Goal: Task Accomplishment & Management: Manage account settings

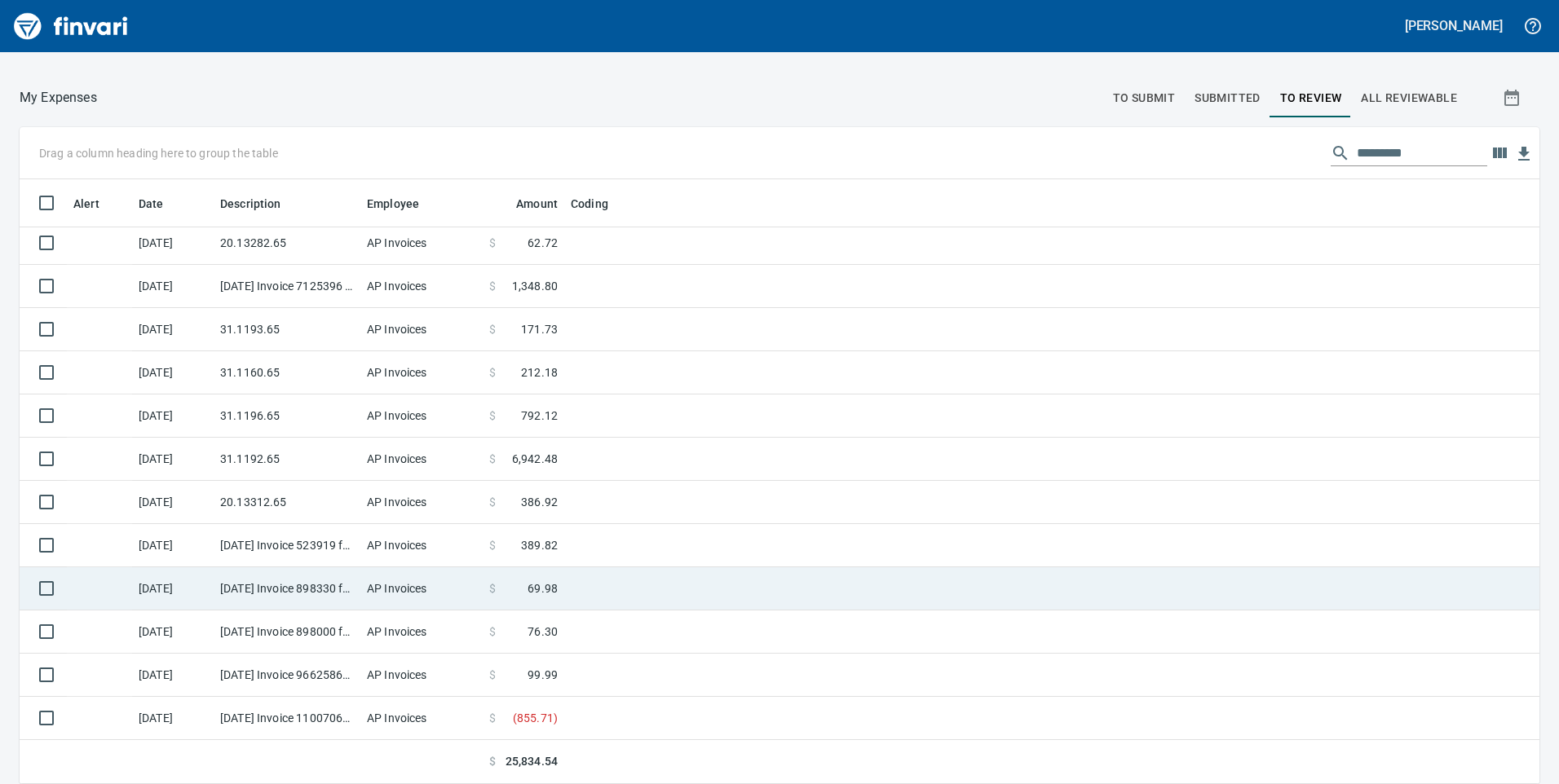
scroll to position [593, 1483]
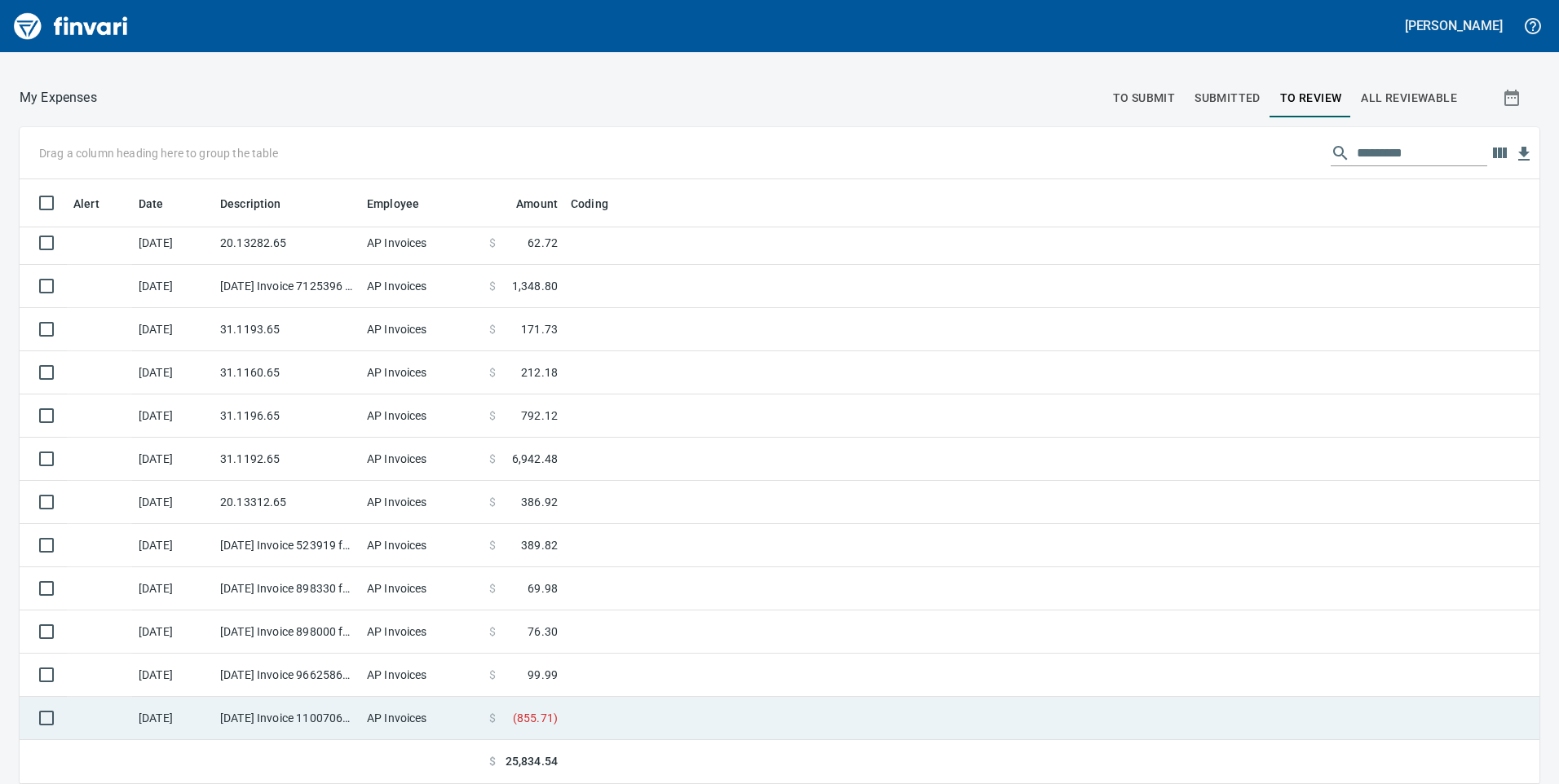
click at [474, 707] on td "AP Invoices" at bounding box center [421, 718] width 122 height 43
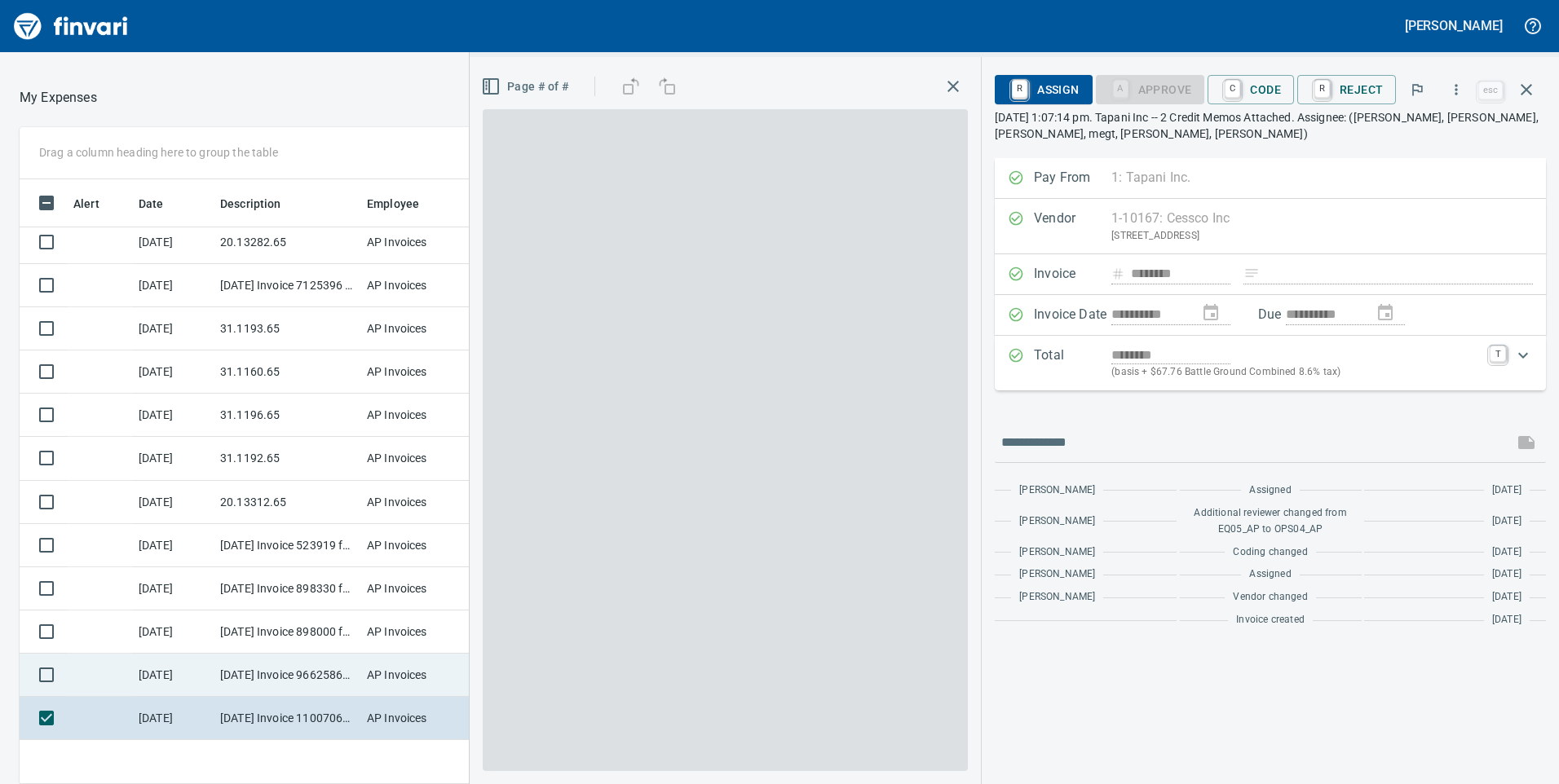
scroll to position [593, 1075]
click at [393, 671] on td "AP Invoices" at bounding box center [421, 675] width 122 height 43
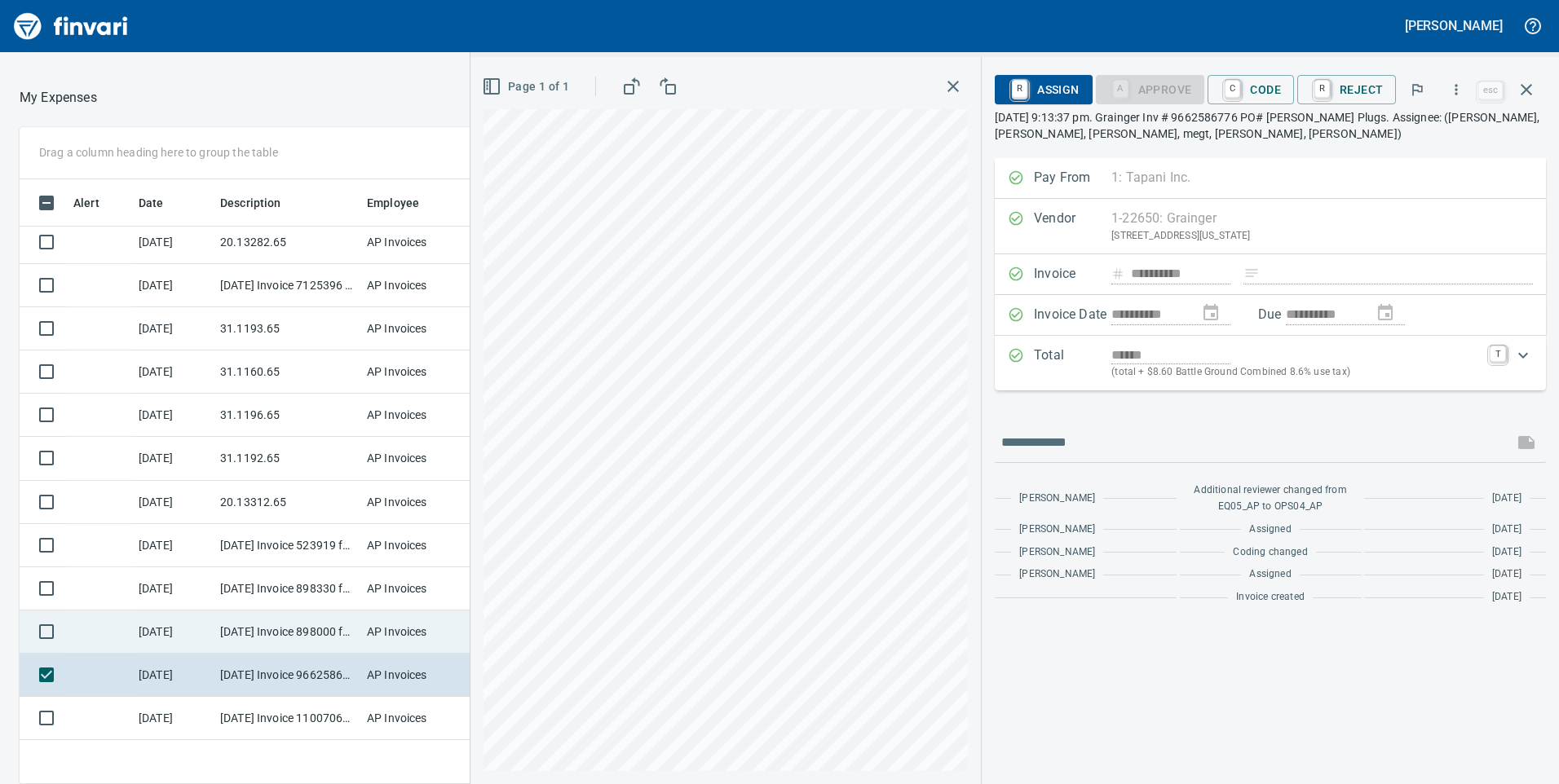
click at [310, 637] on td "[DATE] Invoice 898000 from [PERSON_NAME] Parts Corp. DBA Napa (1-39725)" at bounding box center [286, 632] width 147 height 43
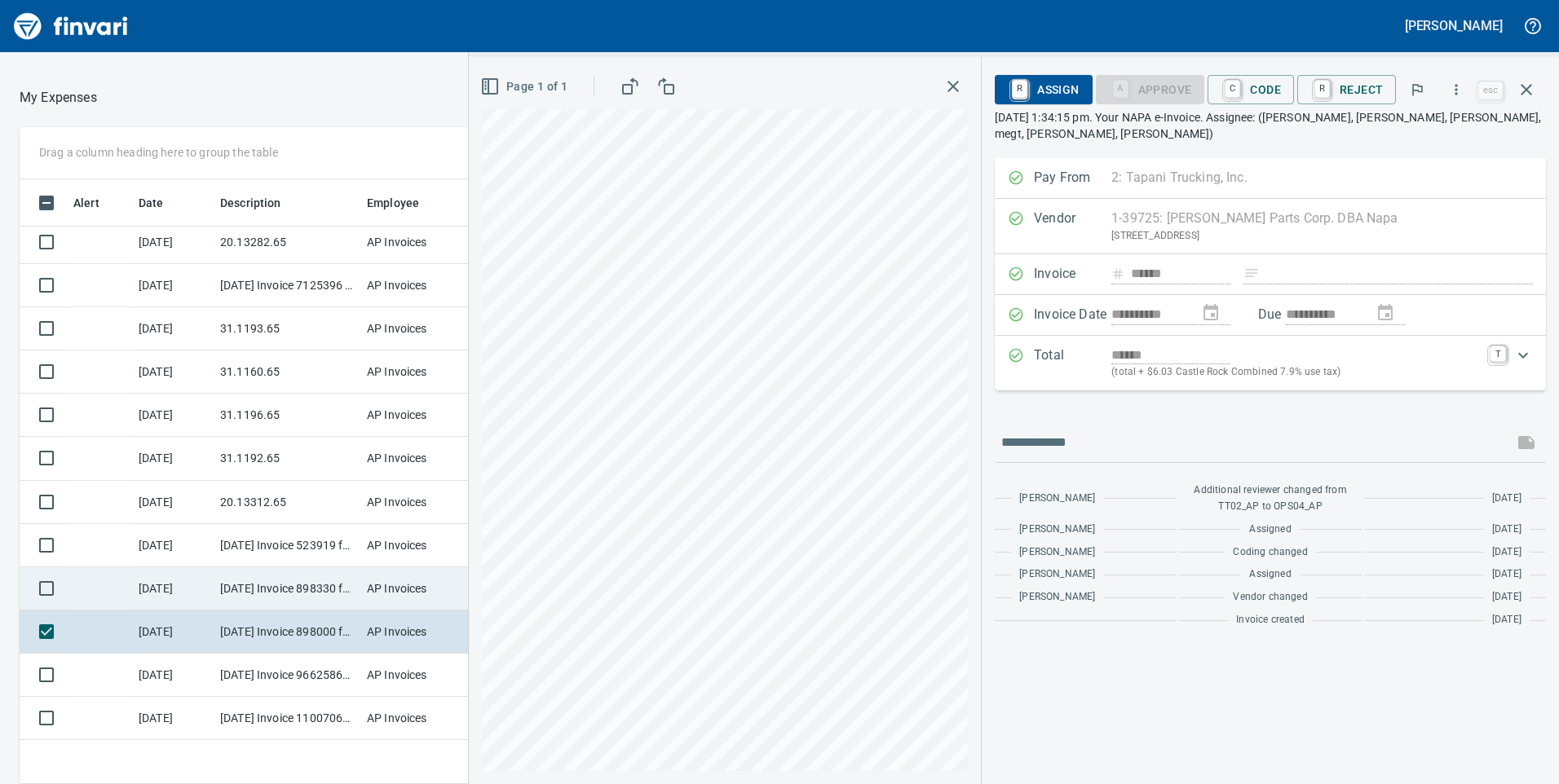
click at [338, 579] on td "[DATE] Invoice 898330 from [PERSON_NAME] Parts Corp. DBA Napa (1-39725)" at bounding box center [286, 588] width 147 height 43
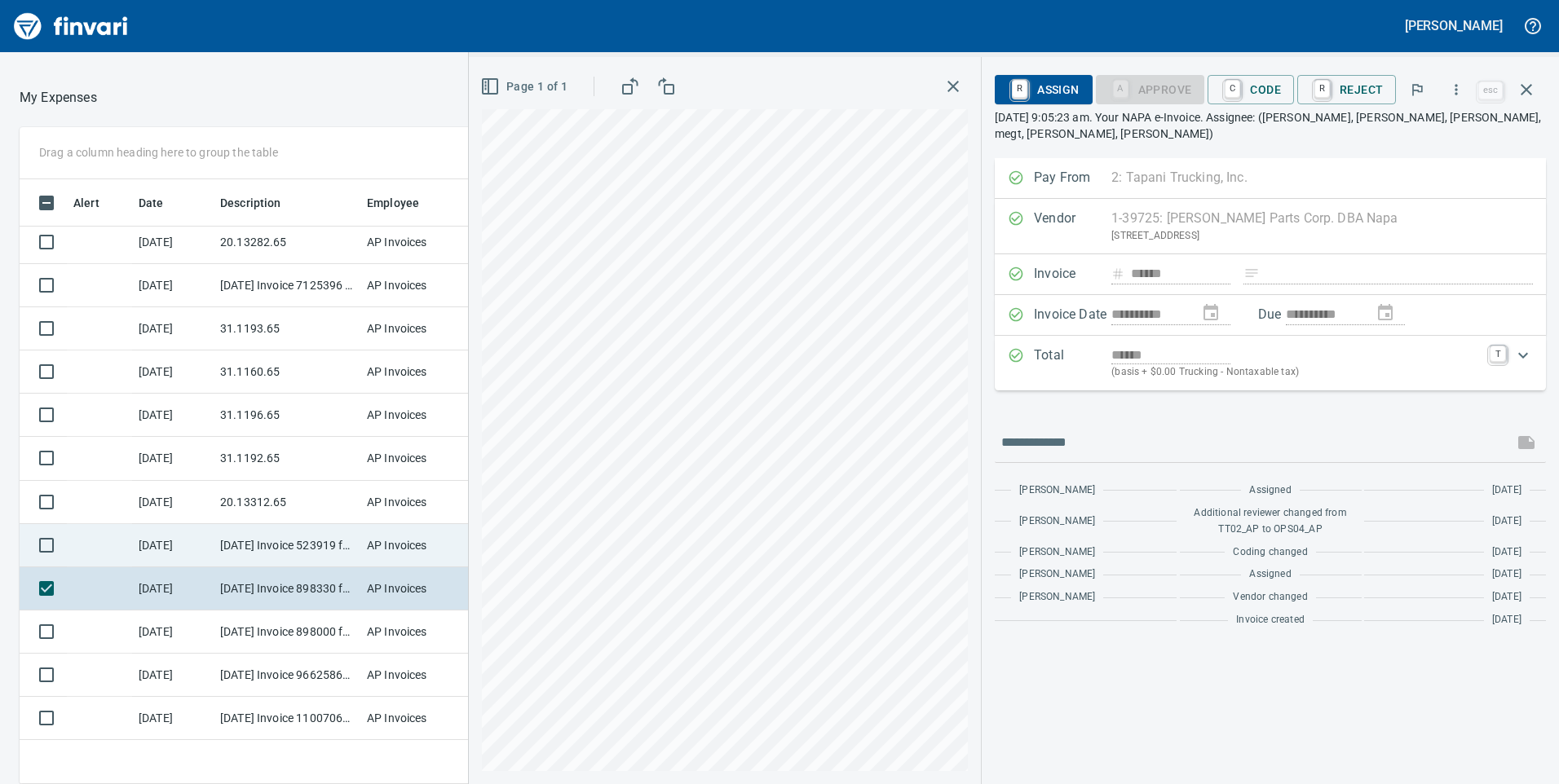
click at [308, 542] on td "[DATE] Invoice 523919 from A-1 Industrial Supply, LLC (1-29744)" at bounding box center [286, 546] width 147 height 43
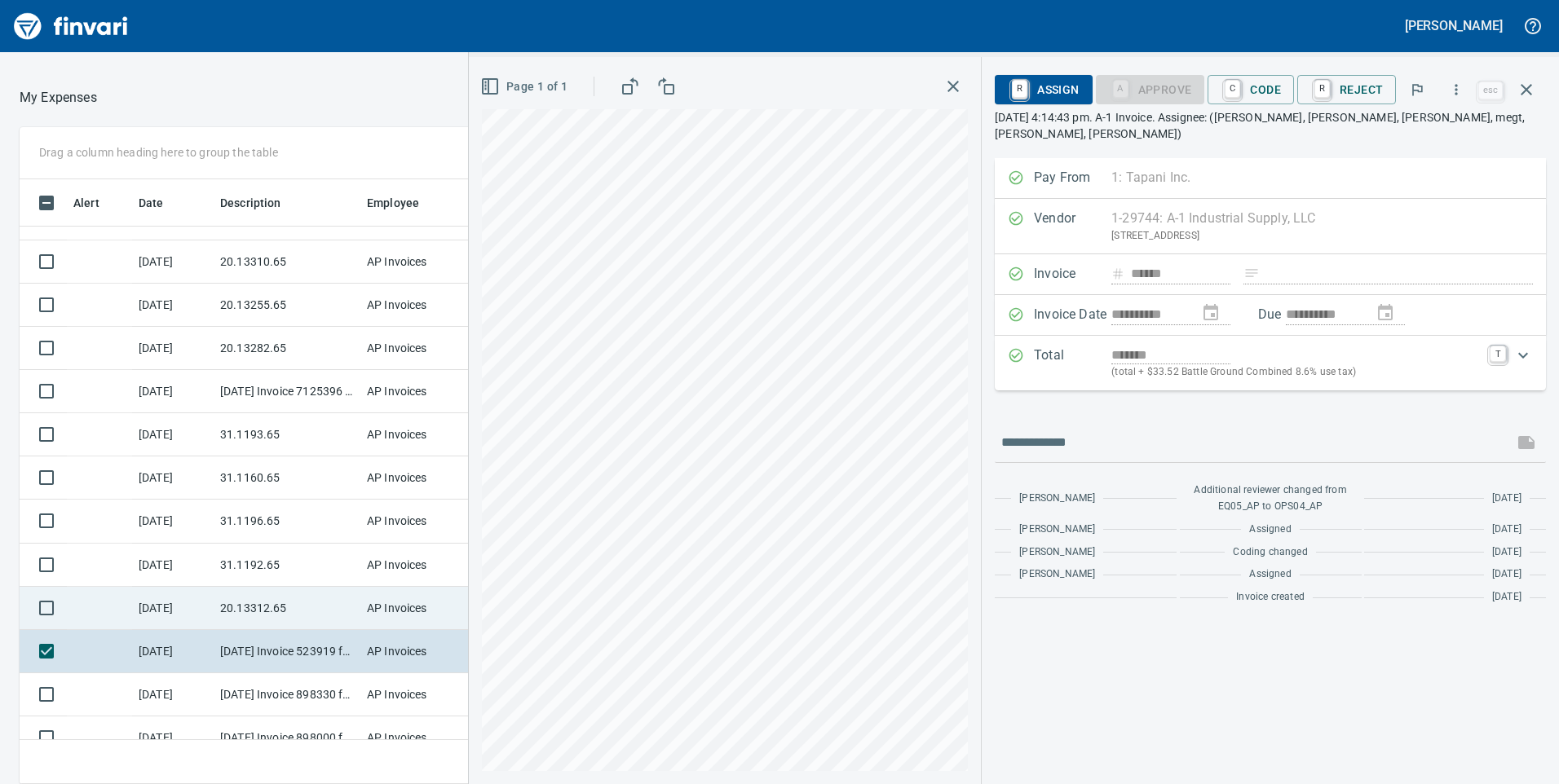
scroll to position [107, 0]
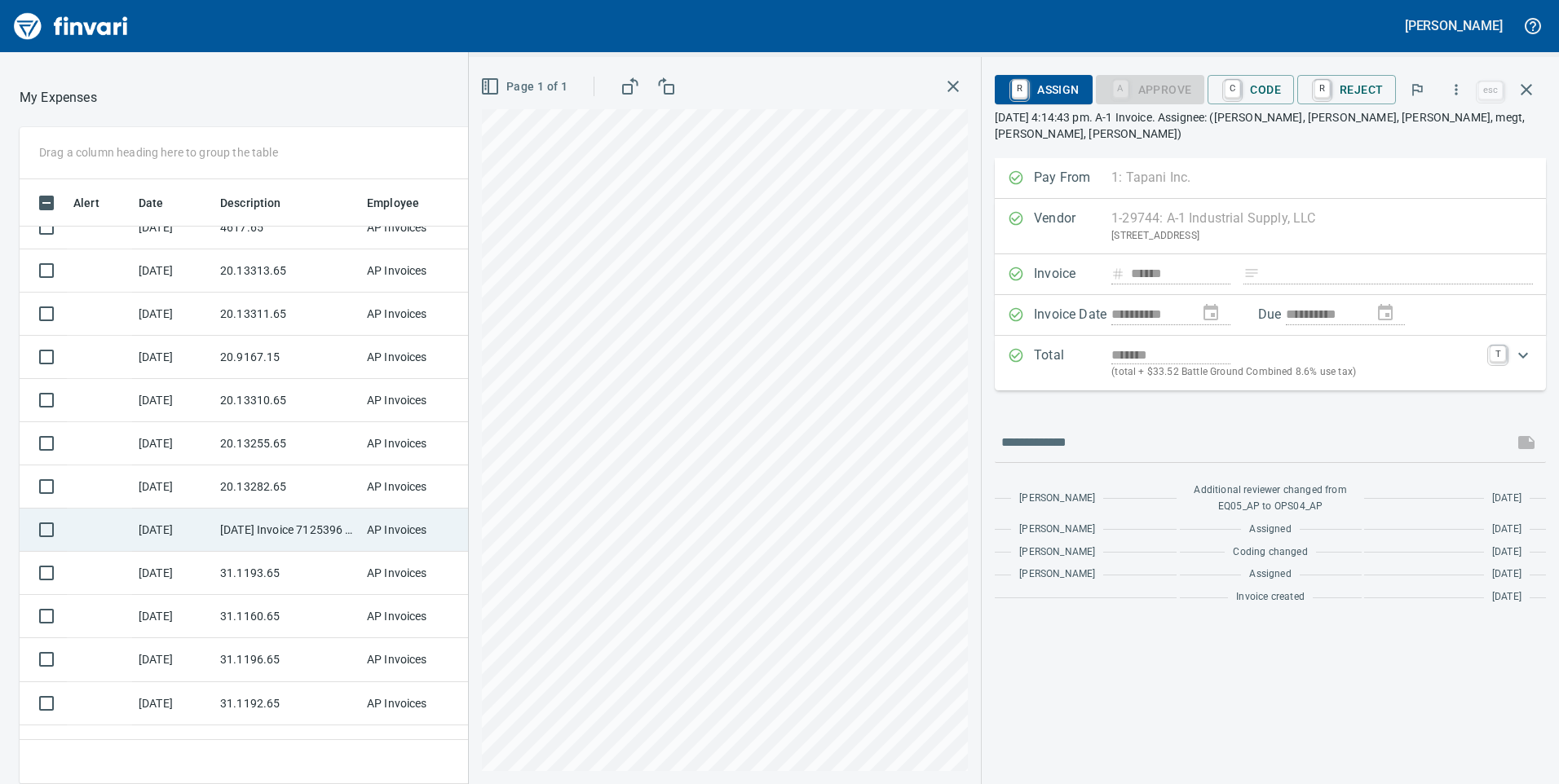
click at [289, 514] on td "[DATE] Invoice 7125396 from Ritz Safety LLC (1-23857)" at bounding box center [286, 530] width 147 height 43
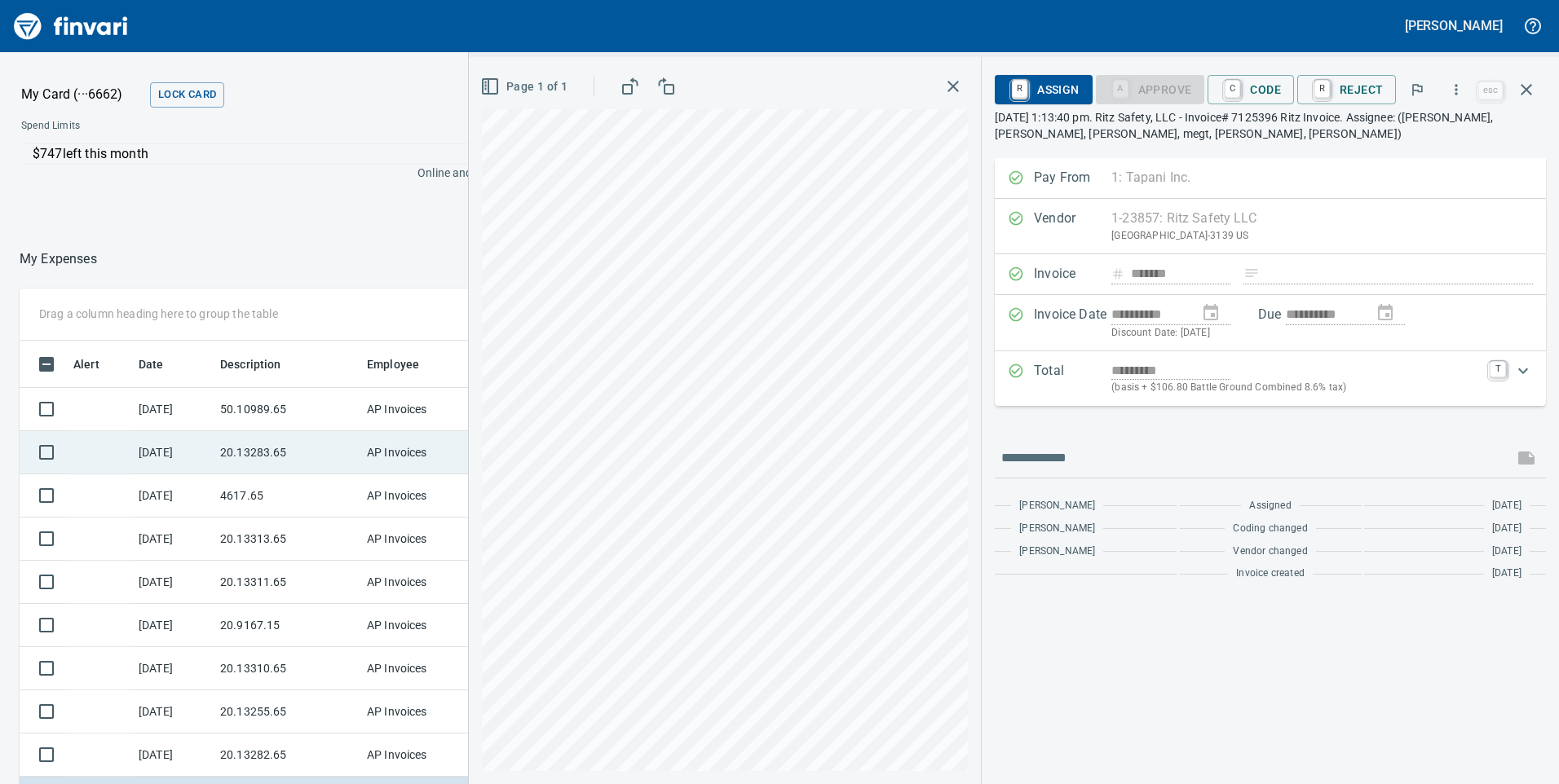
click at [296, 443] on td "20.13283.65" at bounding box center [286, 452] width 147 height 43
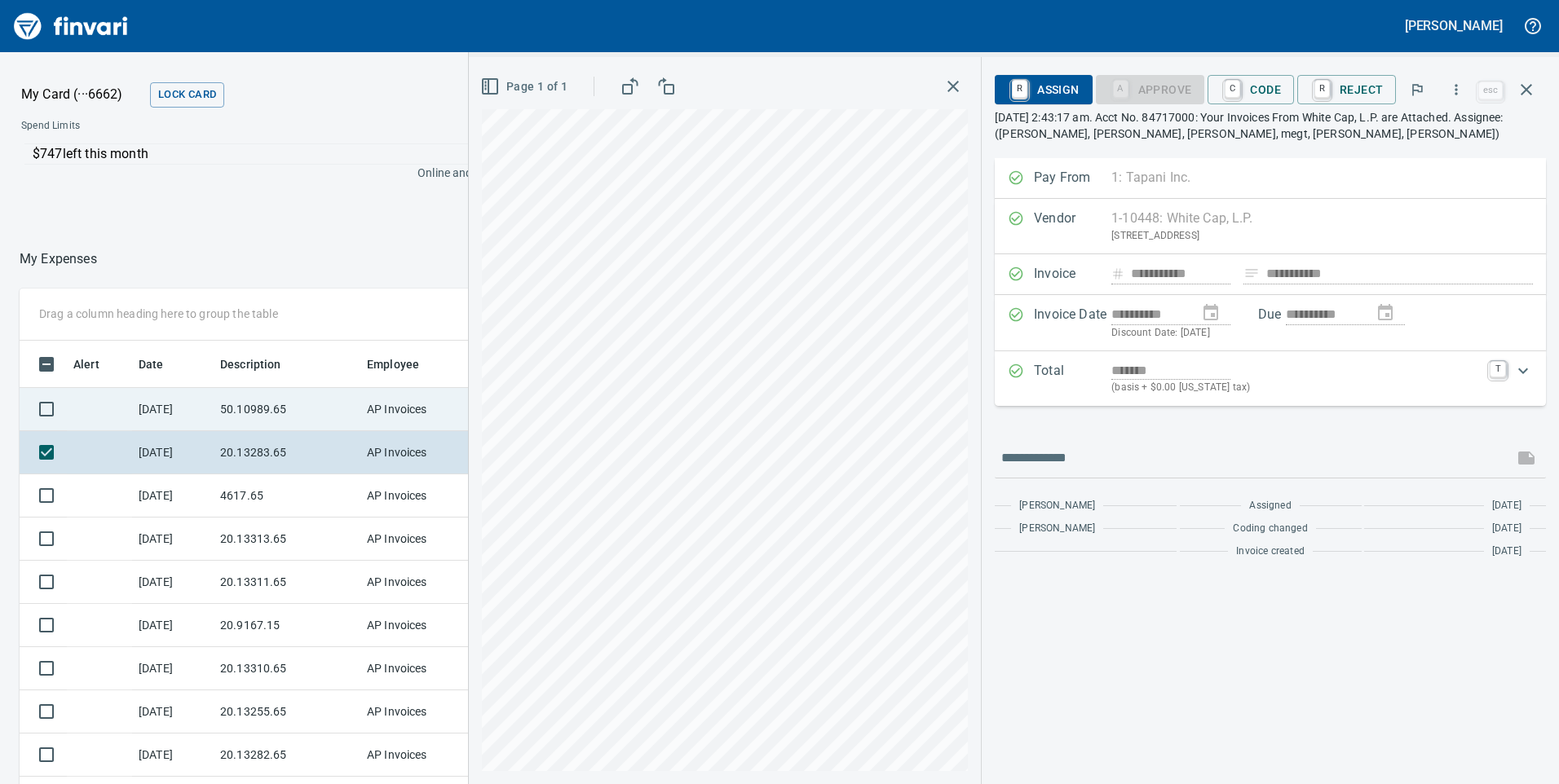
click at [283, 411] on td "50.10989.65" at bounding box center [286, 409] width 147 height 43
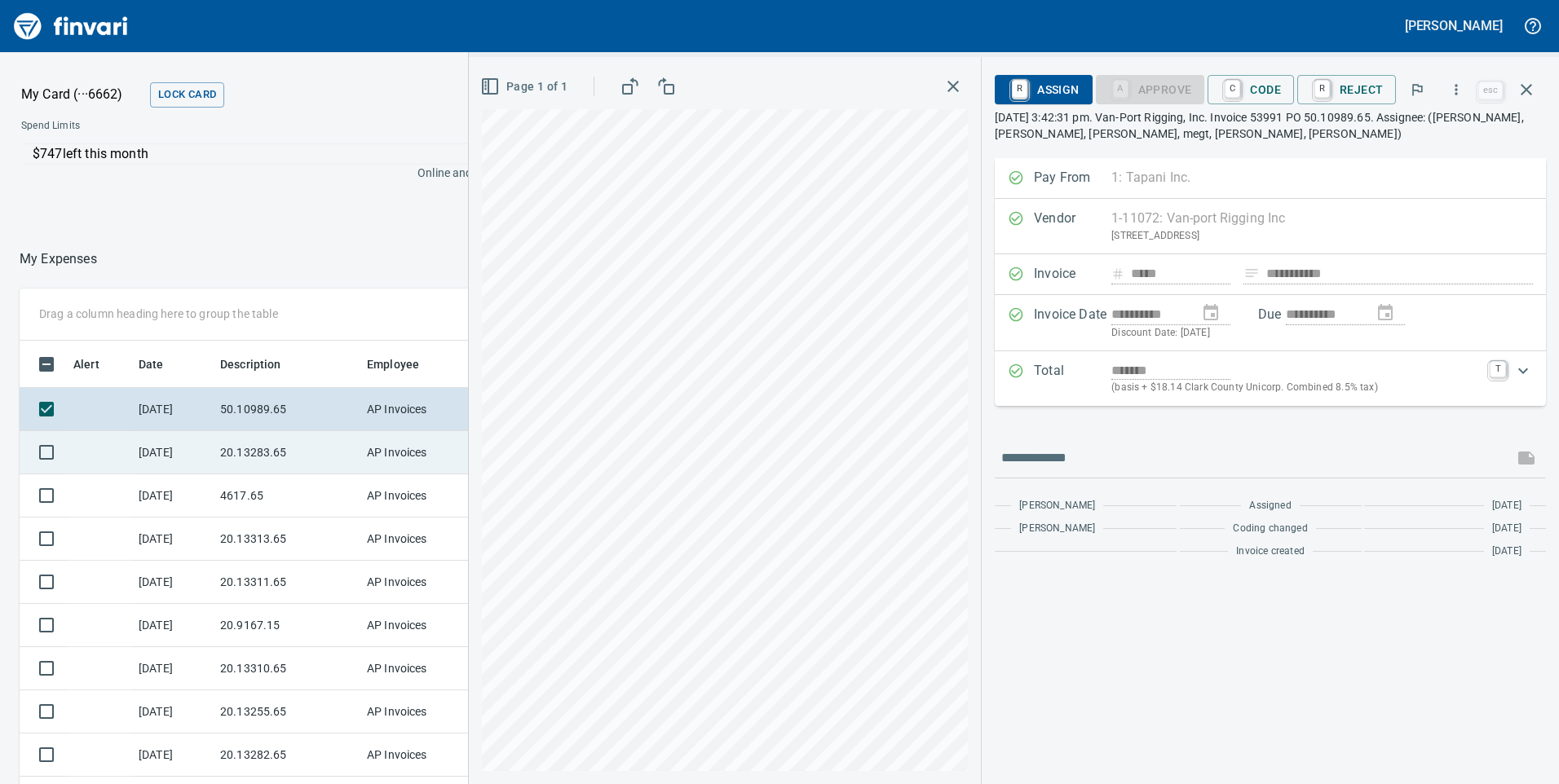
click at [284, 444] on td "20.13283.65" at bounding box center [286, 452] width 147 height 43
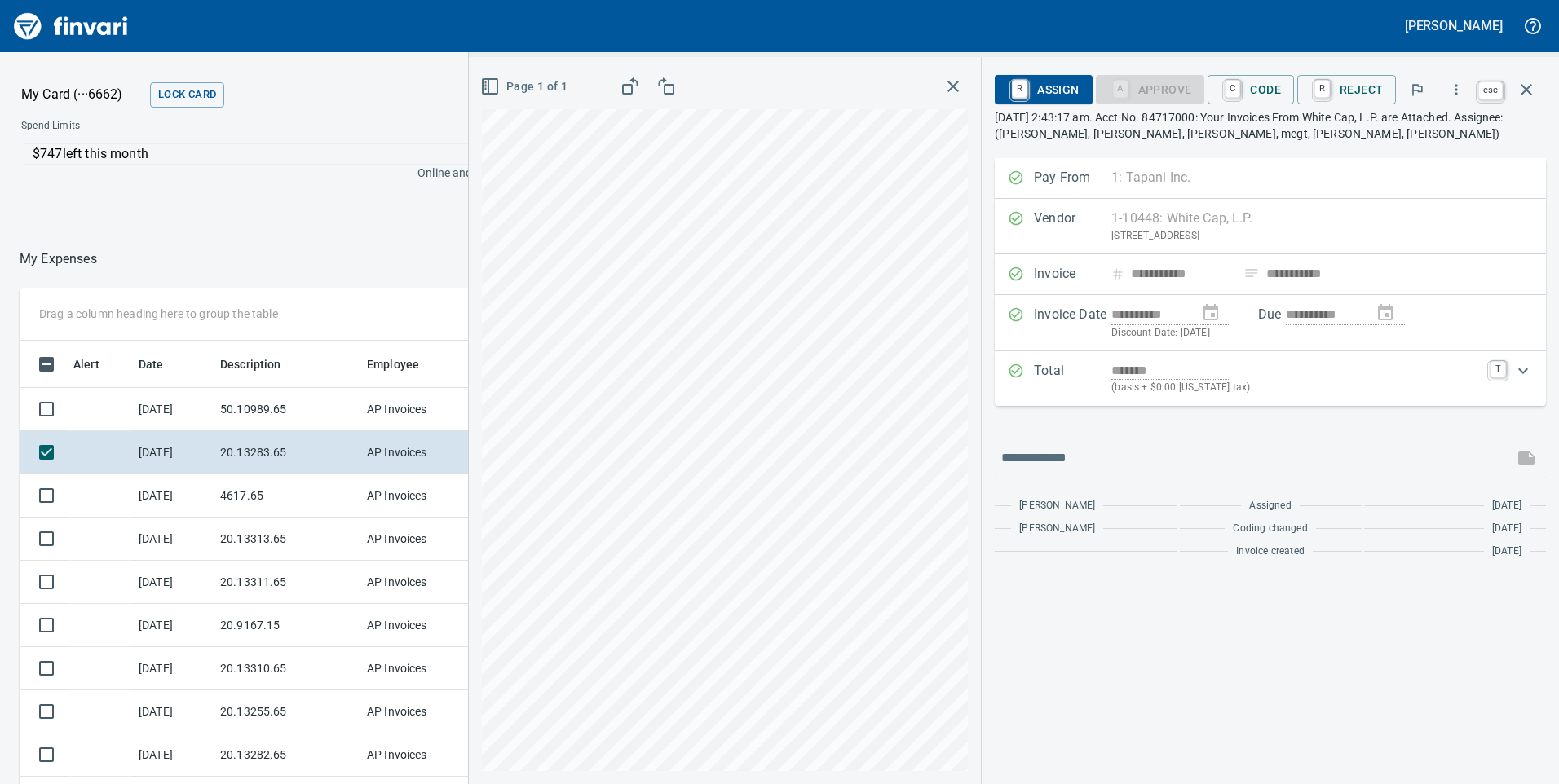
scroll to position [593, 1075]
click at [1523, 87] on icon "button" at bounding box center [1527, 90] width 11 height 11
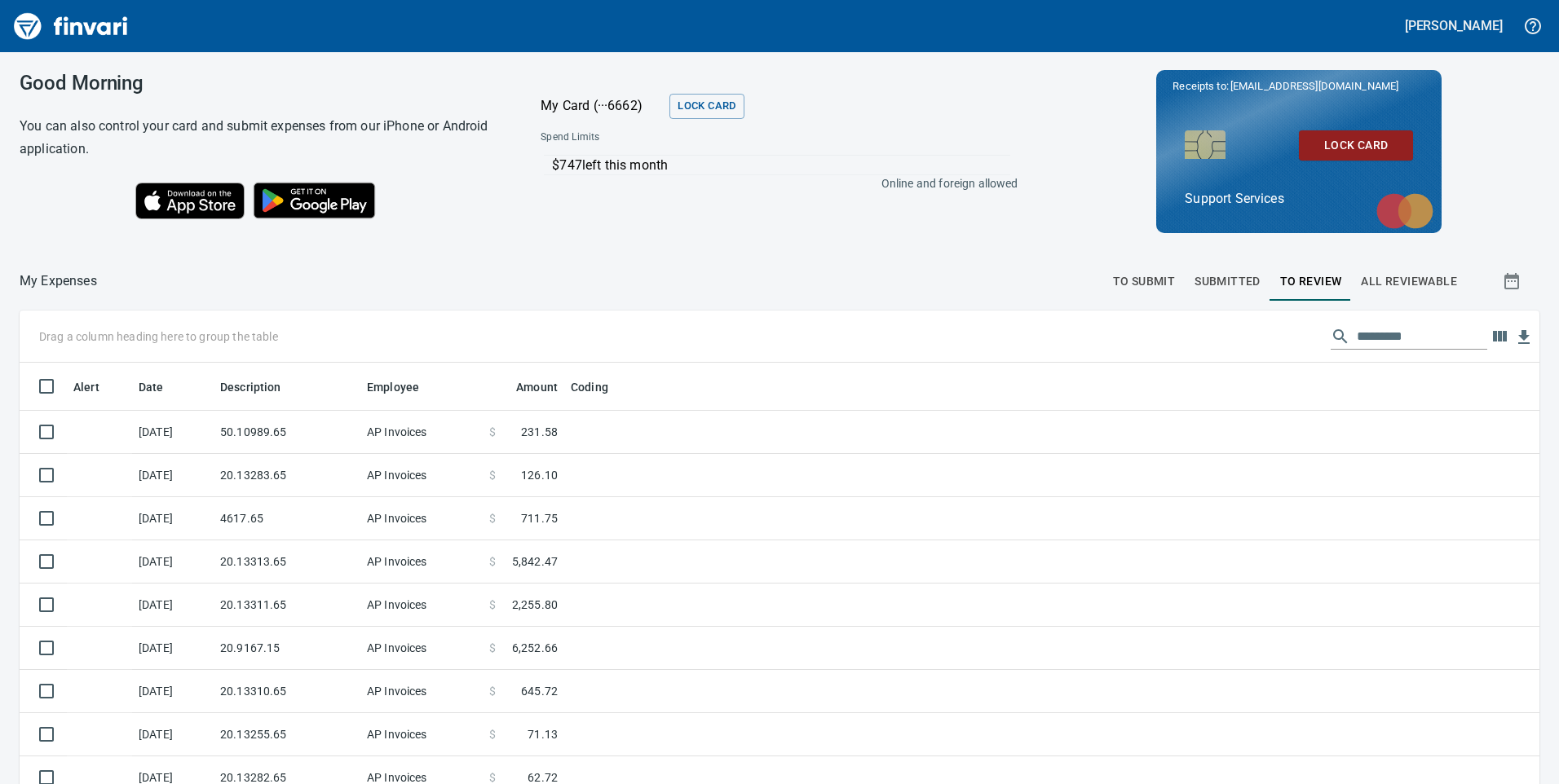
scroll to position [593, 1483]
